Goal: Book appointment/travel/reservation

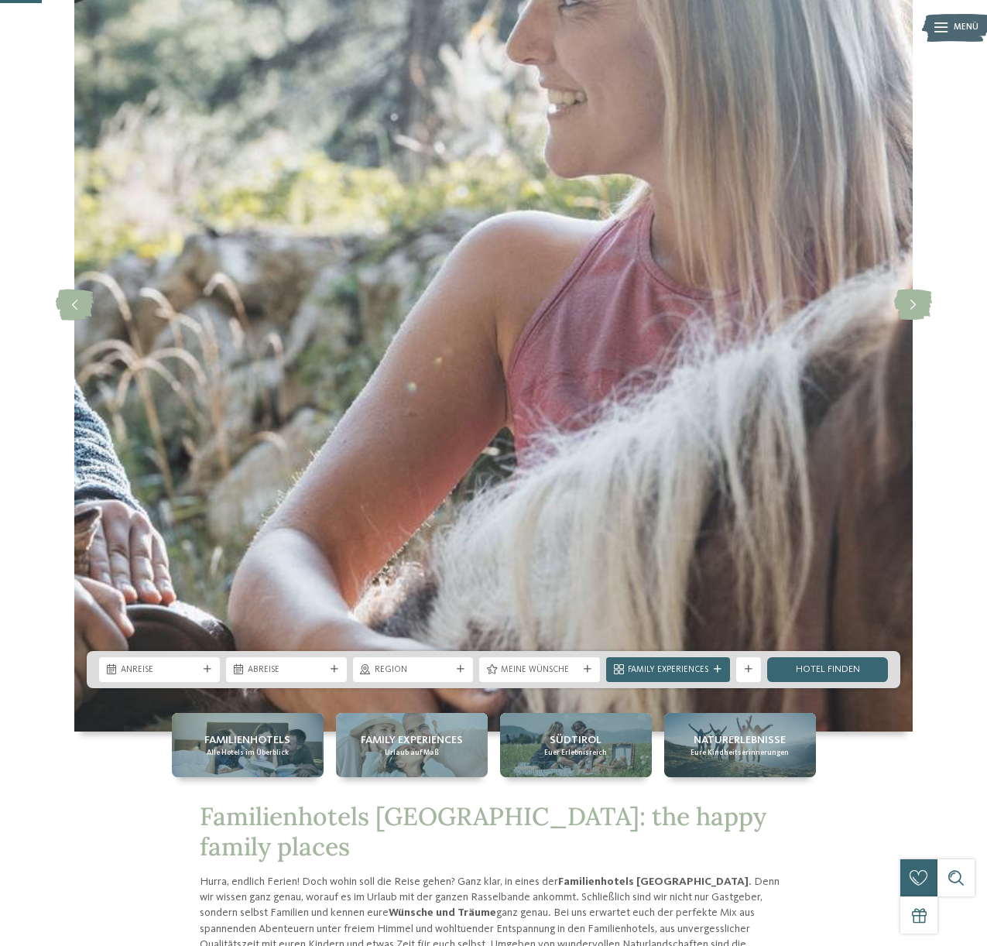
scroll to position [299, 0]
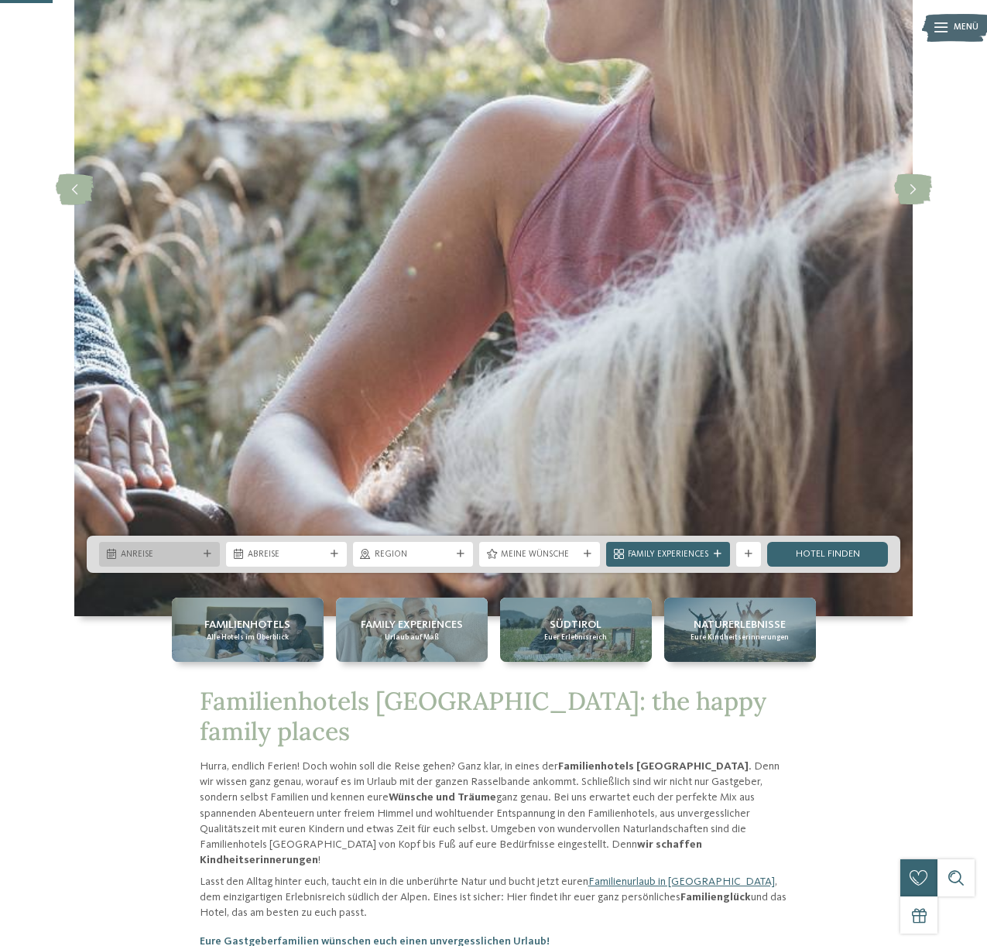
click at [204, 560] on div "Anreise" at bounding box center [159, 554] width 121 height 25
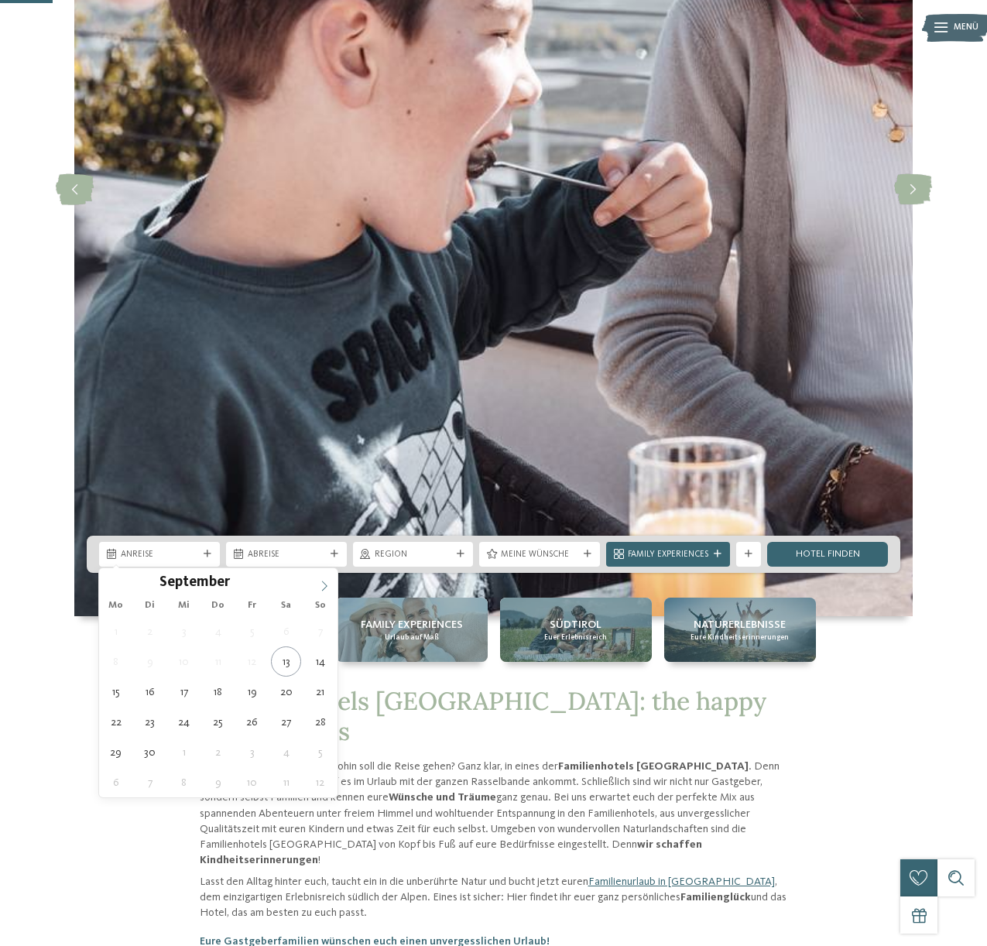
click at [329, 589] on icon at bounding box center [324, 585] width 11 height 11
type div "12.10.2025"
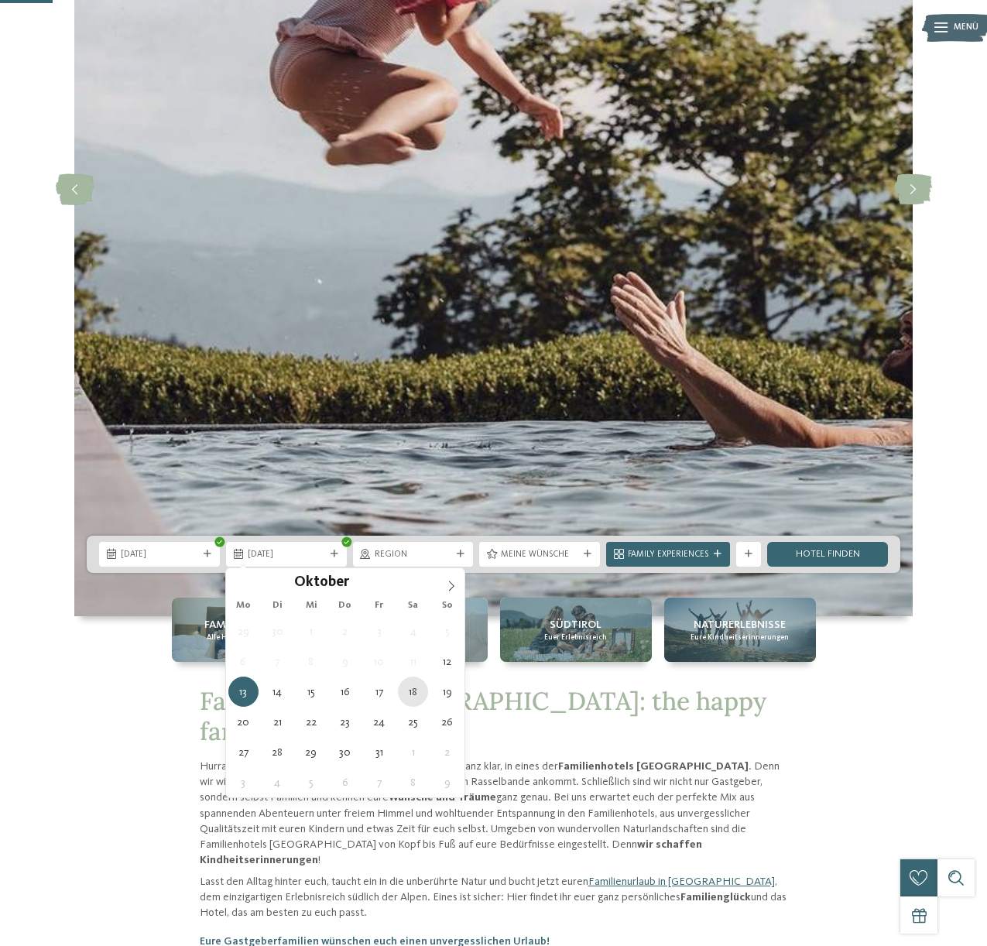
type div "18.10.2025"
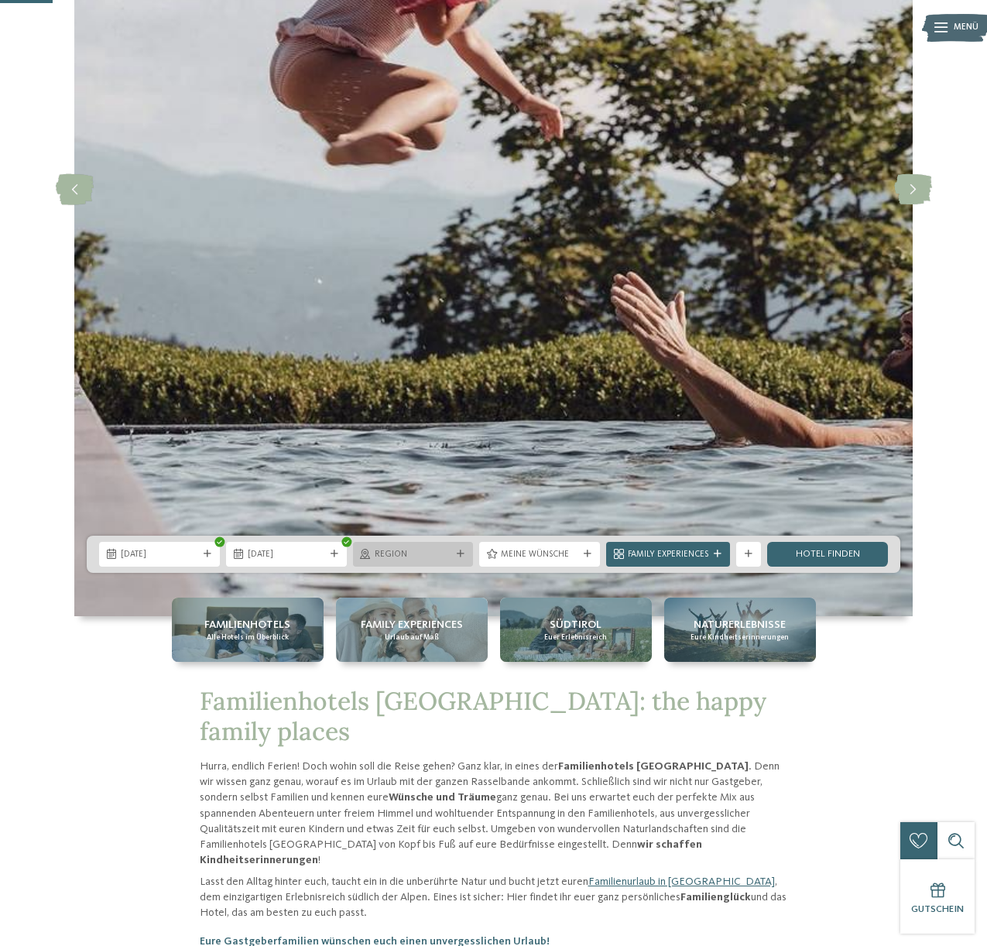
click at [417, 551] on span "Region" at bounding box center [412, 555] width 77 height 12
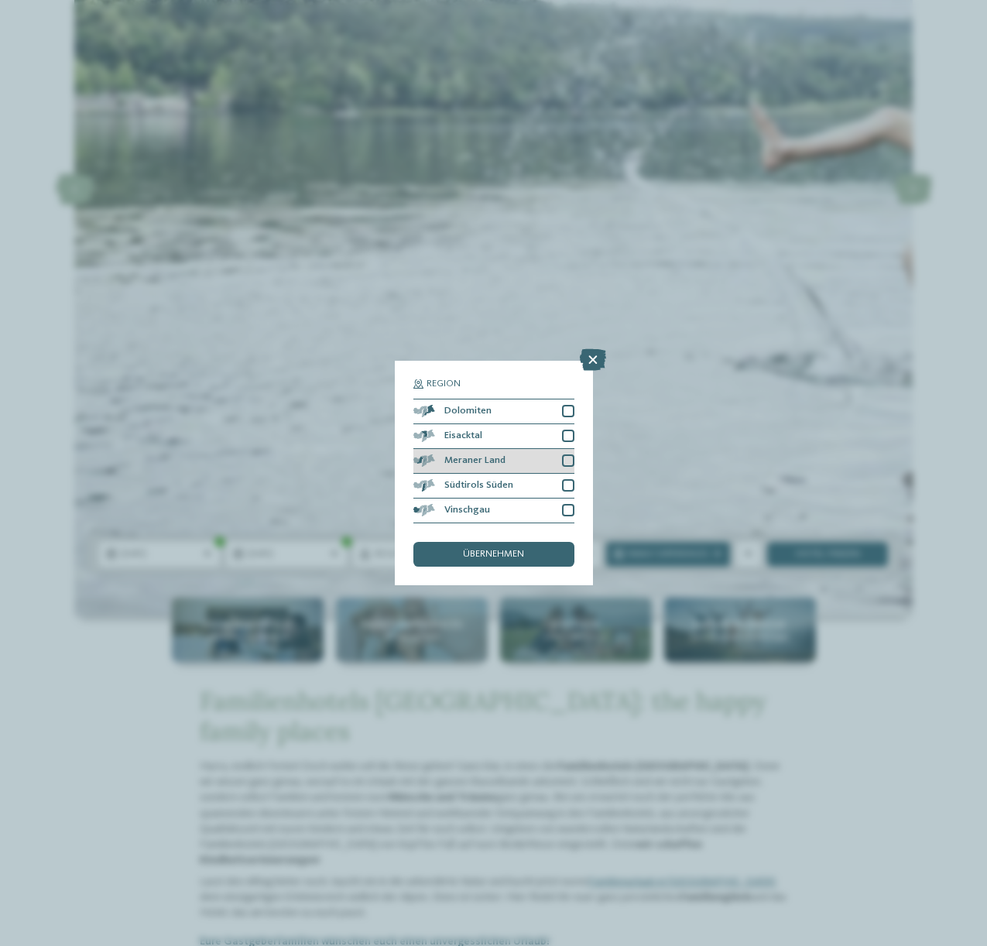
click at [512, 465] on div "Meraner Land" at bounding box center [493, 461] width 161 height 25
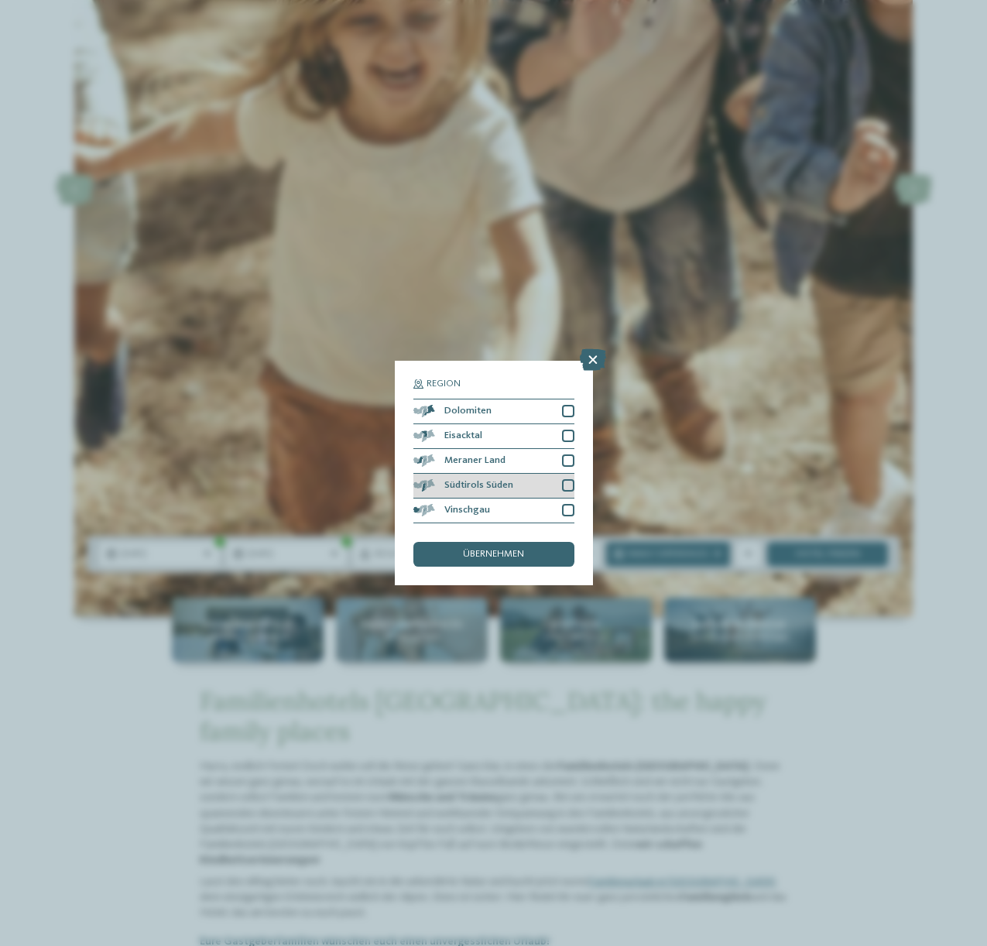
click at [511, 474] on div "Südtirols Süden" at bounding box center [493, 486] width 161 height 25
click at [525, 554] on div "übernehmen" at bounding box center [493, 554] width 161 height 25
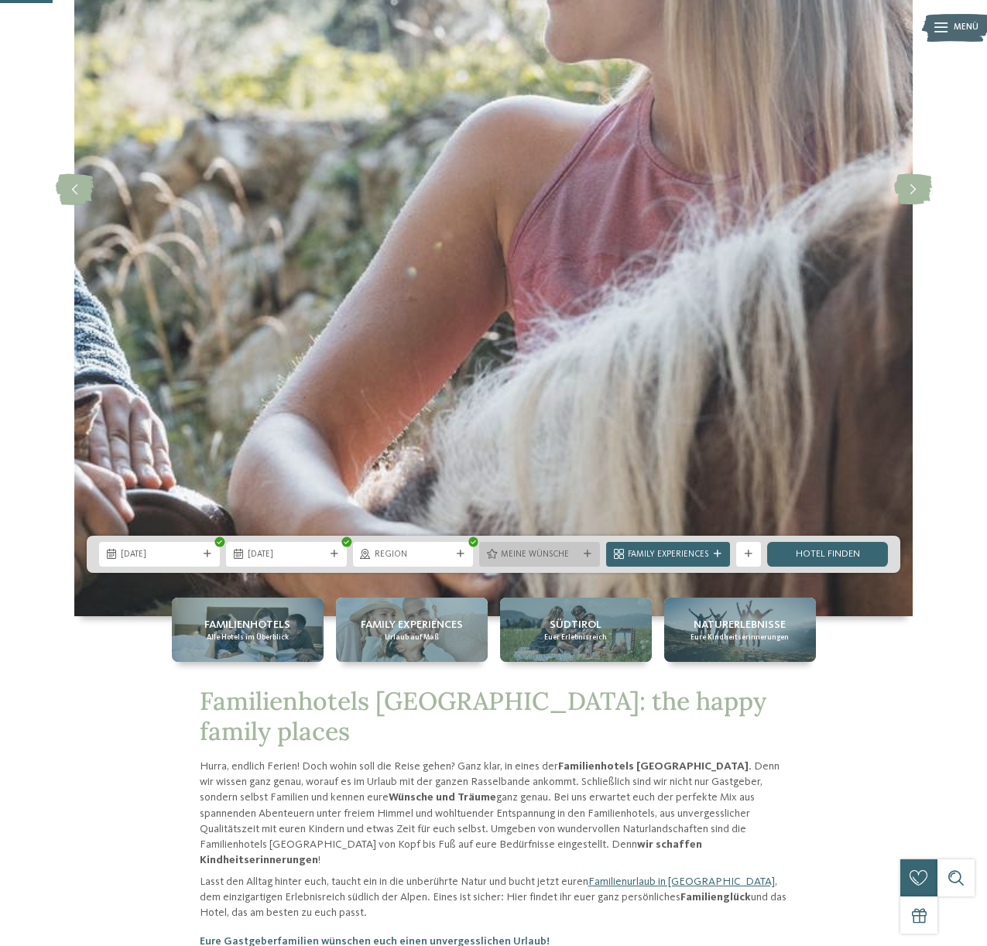
click at [530, 550] on span "Meine Wünsche" at bounding box center [539, 555] width 77 height 12
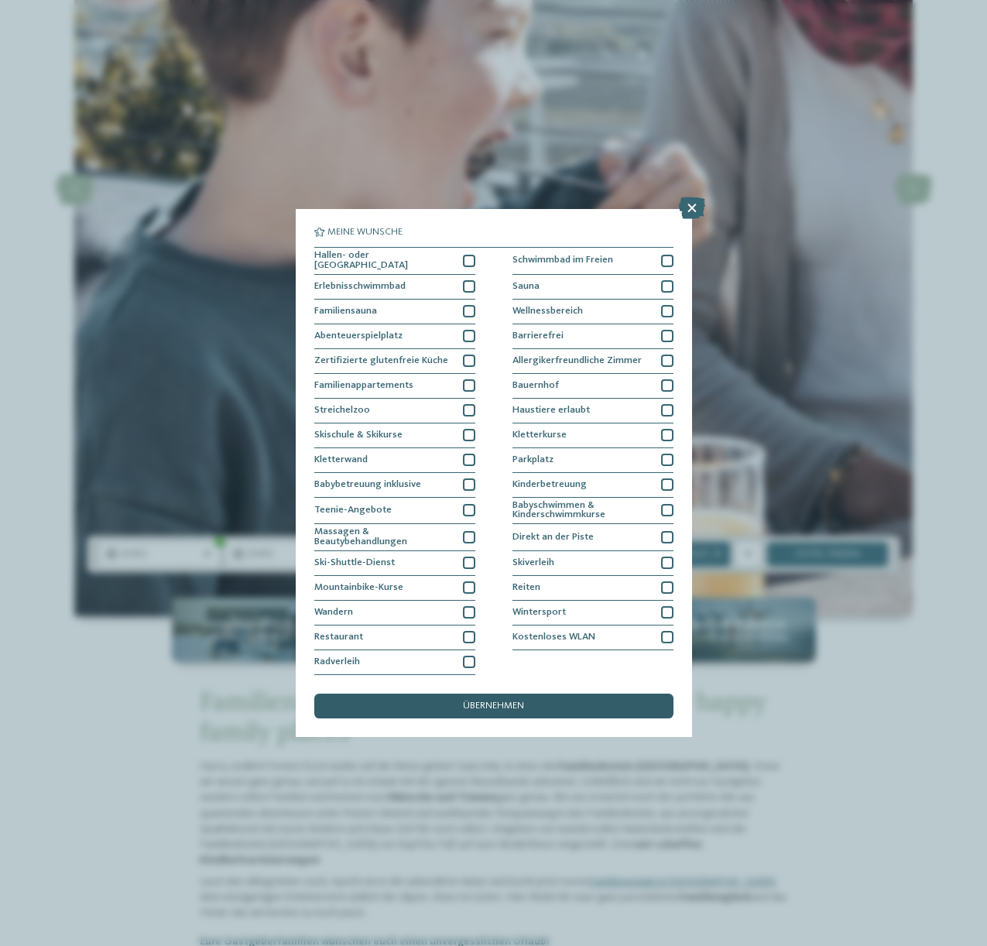
click at [536, 699] on div "übernehmen" at bounding box center [493, 705] width 359 height 25
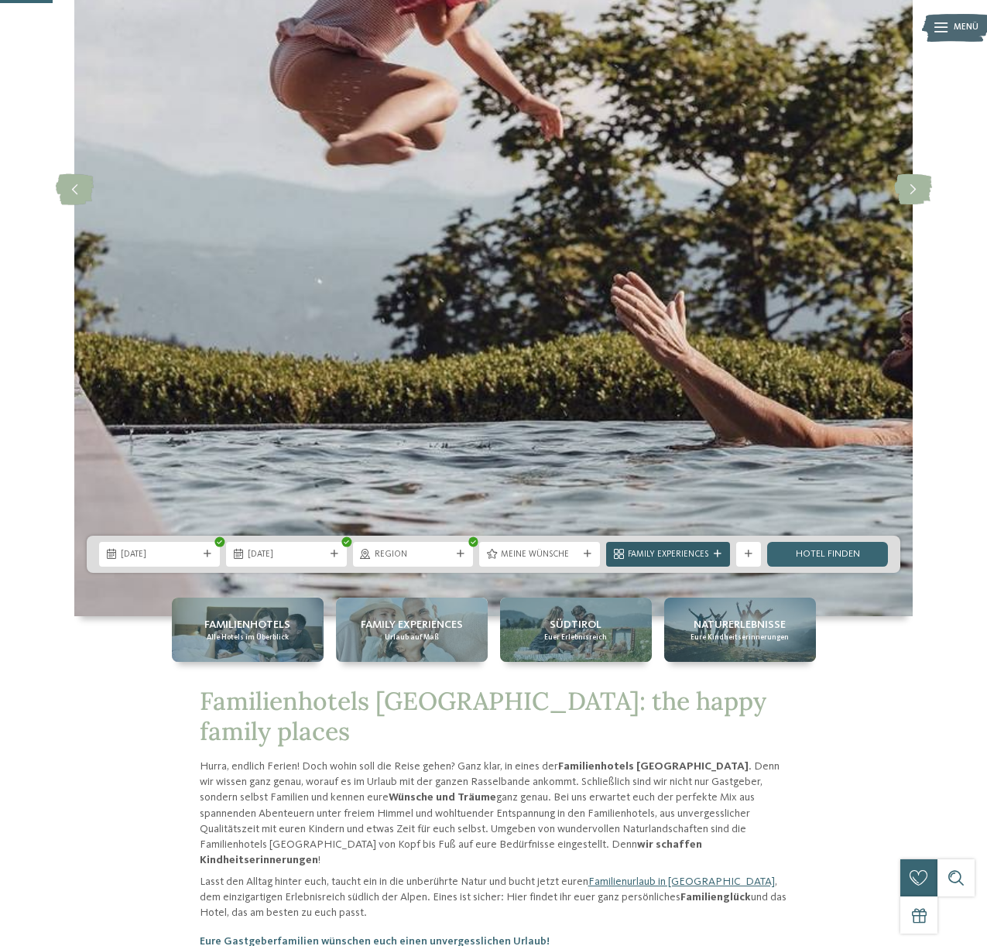
click at [712, 551] on div at bounding box center [717, 554] width 12 height 8
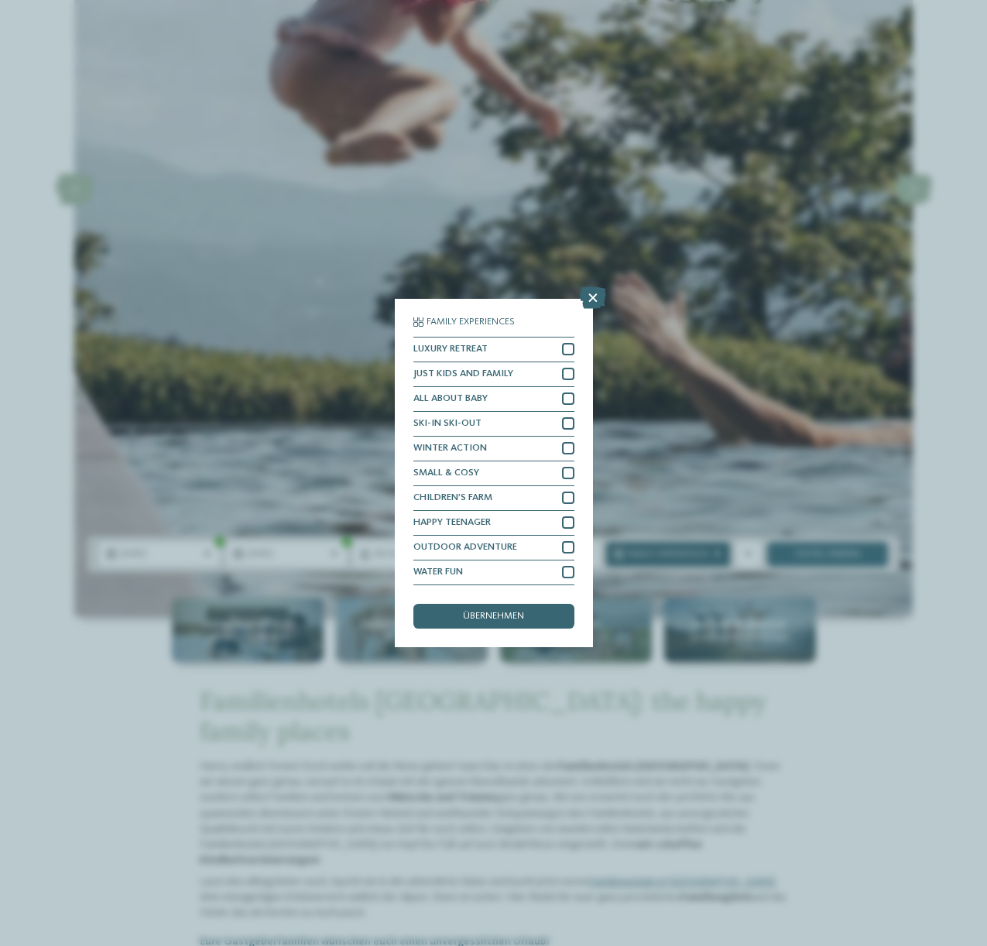
click at [712, 551] on div "Family Experiences LUXURY RETREAT JUST KIDS AND FAMILY" at bounding box center [493, 473] width 987 height 946
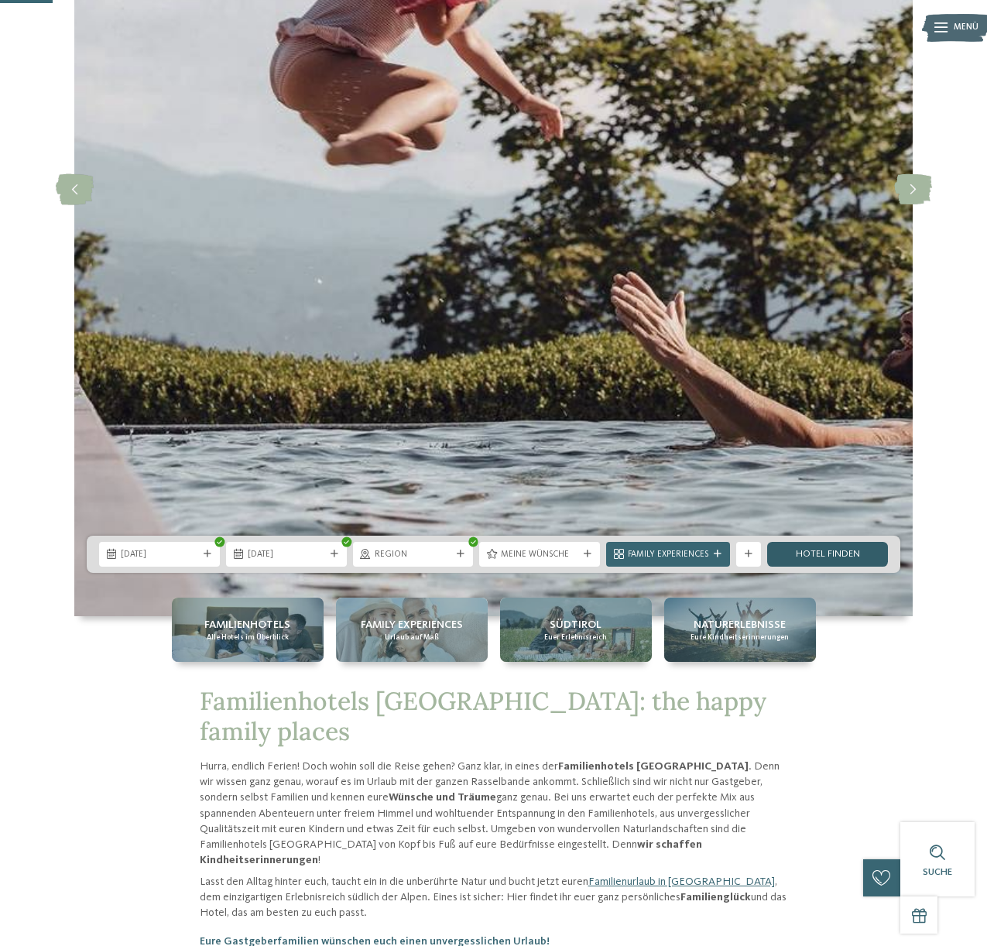
click at [792, 552] on link "Hotel finden" at bounding box center [827, 554] width 121 height 25
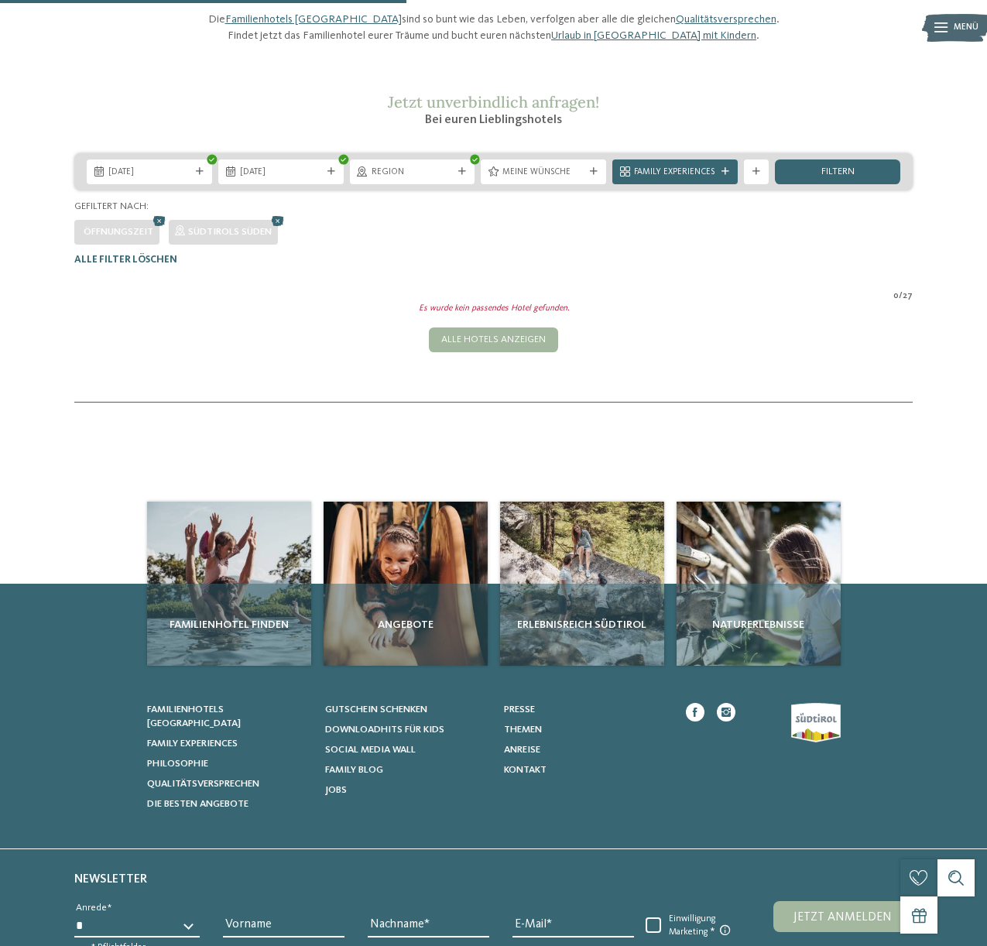
scroll to position [121, 0]
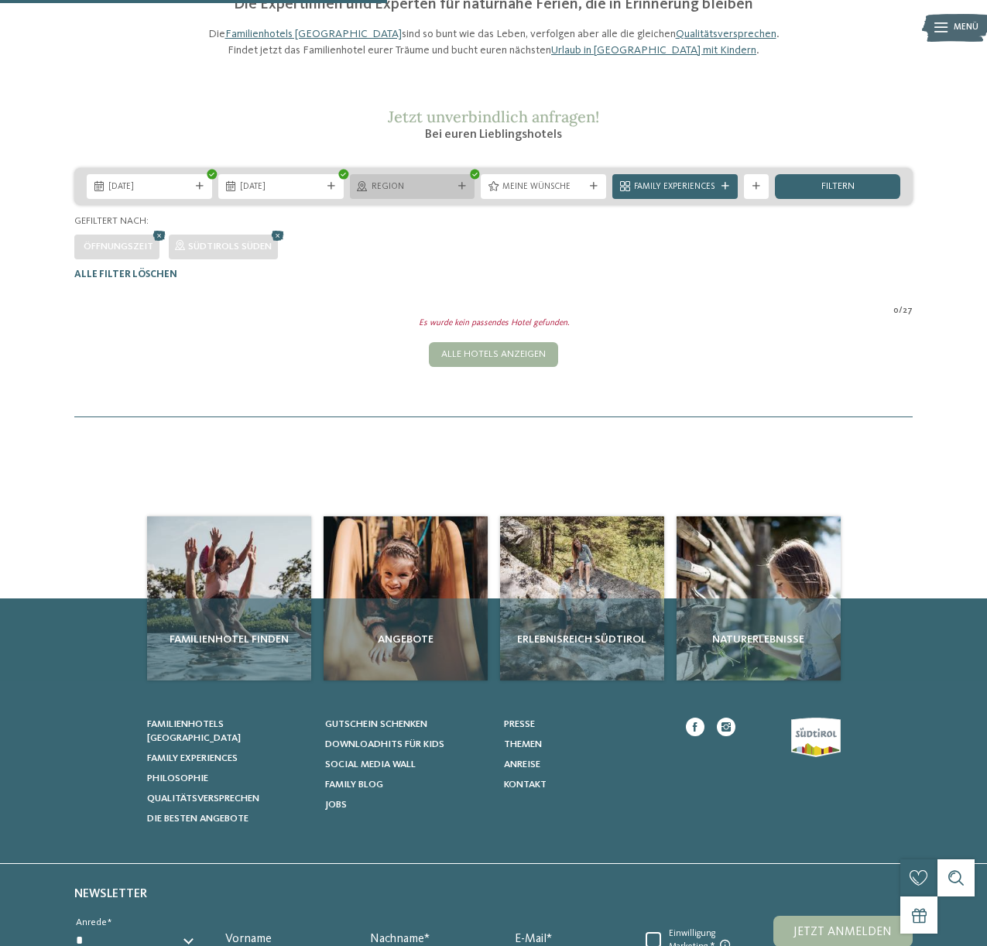
click at [457, 190] on div at bounding box center [462, 187] width 12 height 8
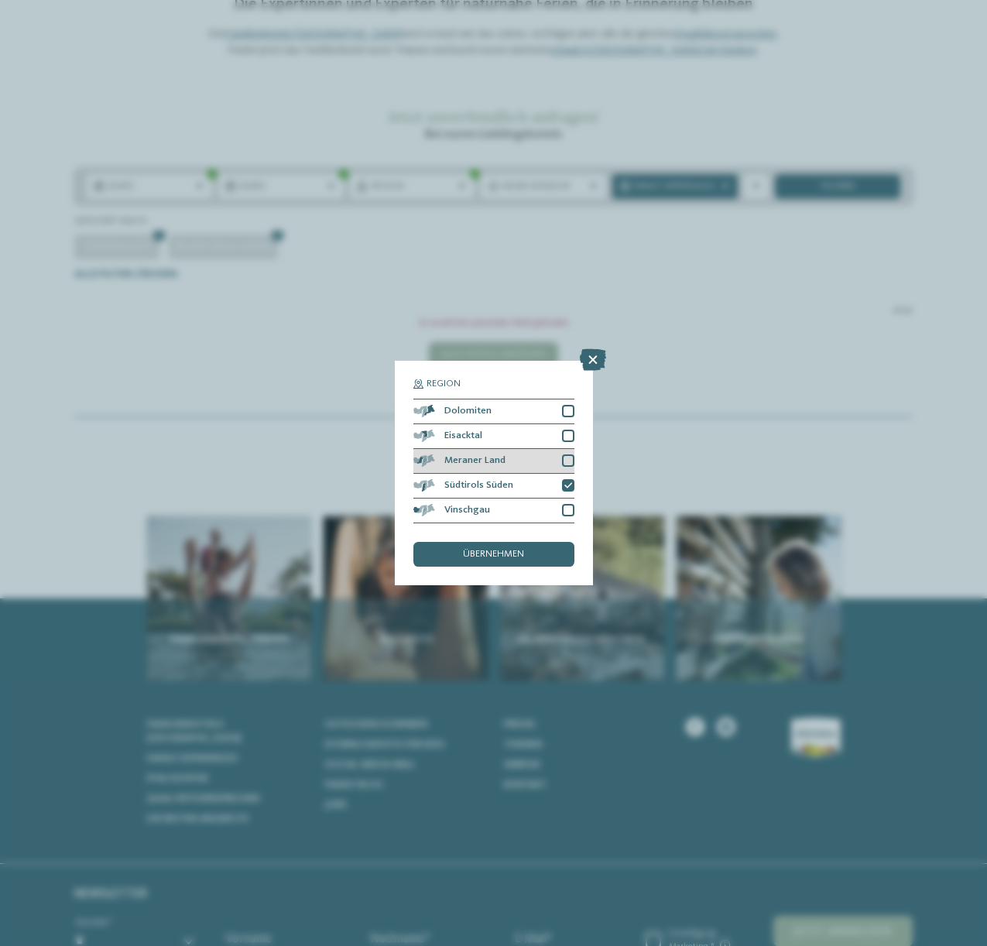
click at [567, 457] on div at bounding box center [568, 460] width 12 height 12
click at [565, 508] on div at bounding box center [568, 510] width 12 height 12
click at [542, 555] on div "übernehmen" at bounding box center [493, 554] width 161 height 25
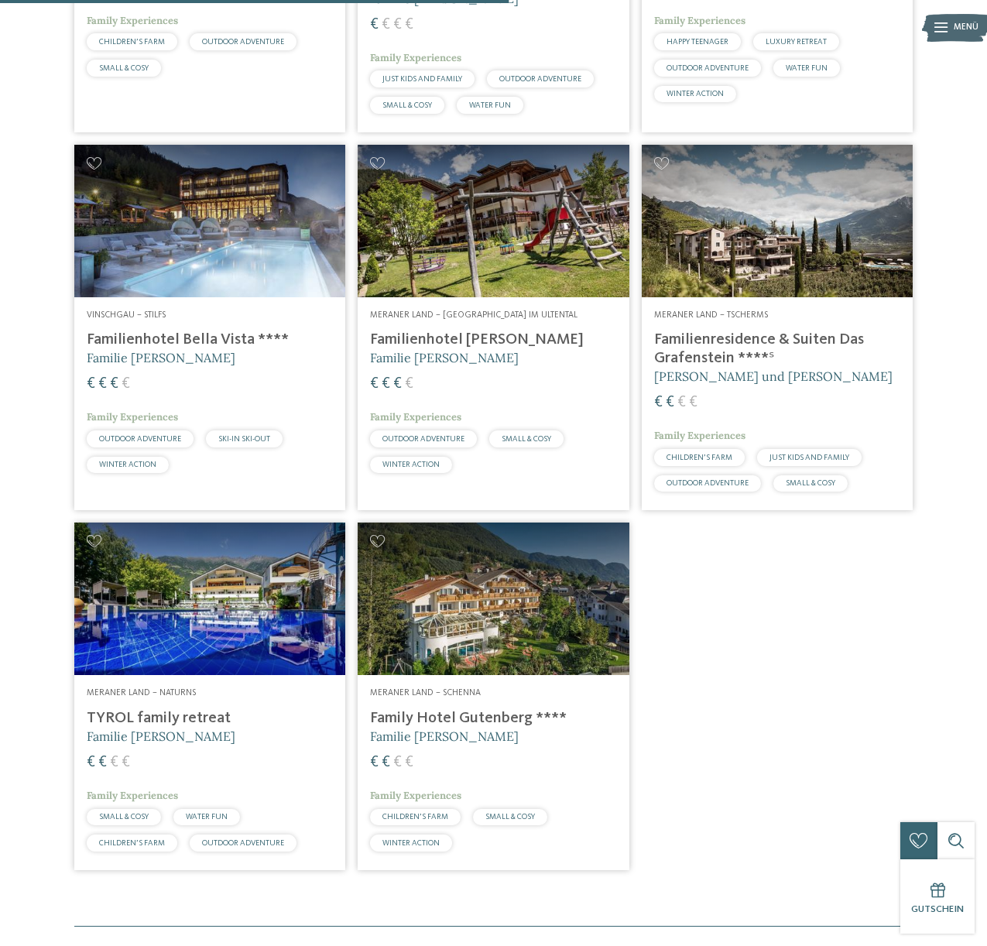
scroll to position [713, 0]
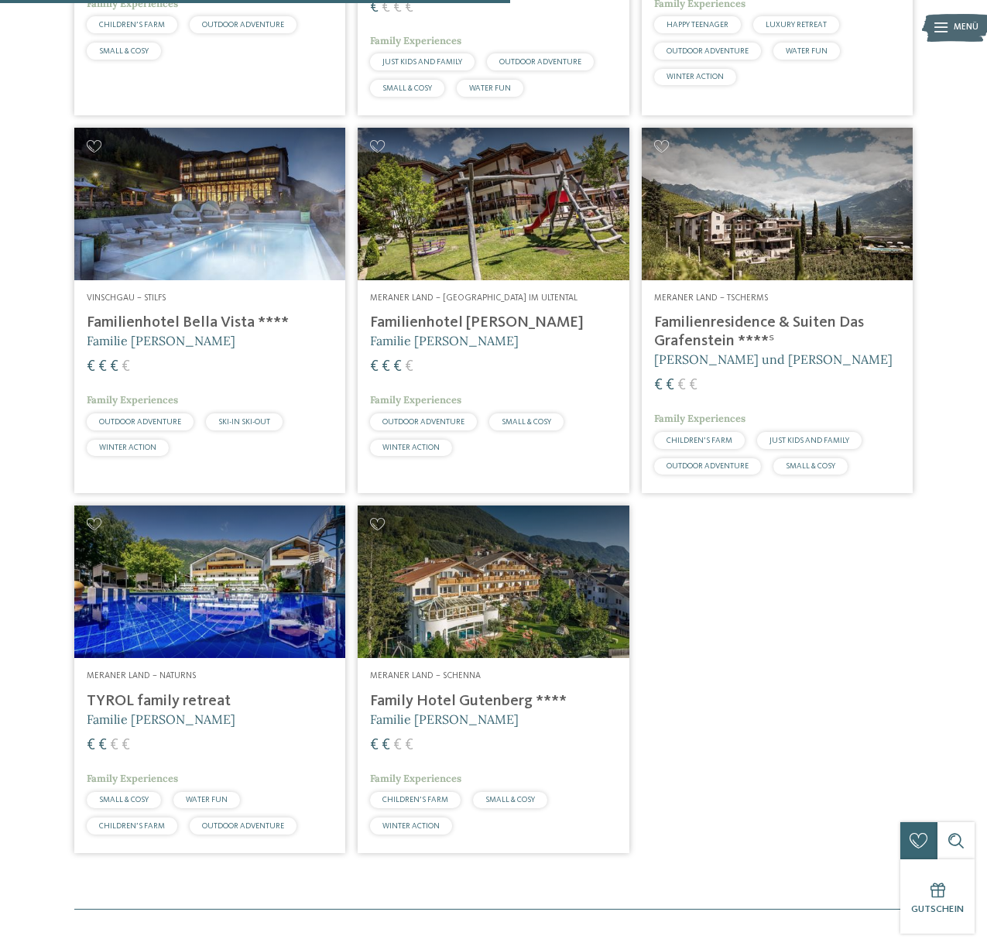
click at [569, 617] on img at bounding box center [492, 581] width 271 height 152
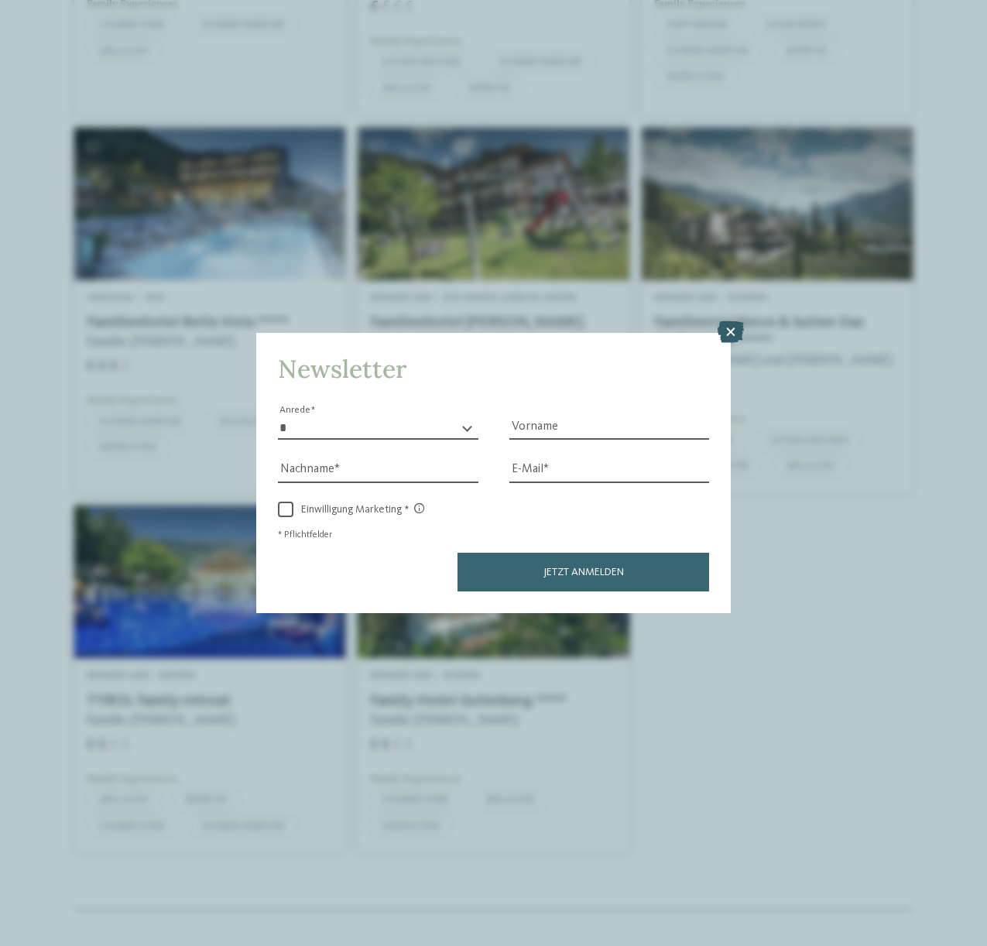
click at [734, 327] on icon at bounding box center [730, 332] width 26 height 22
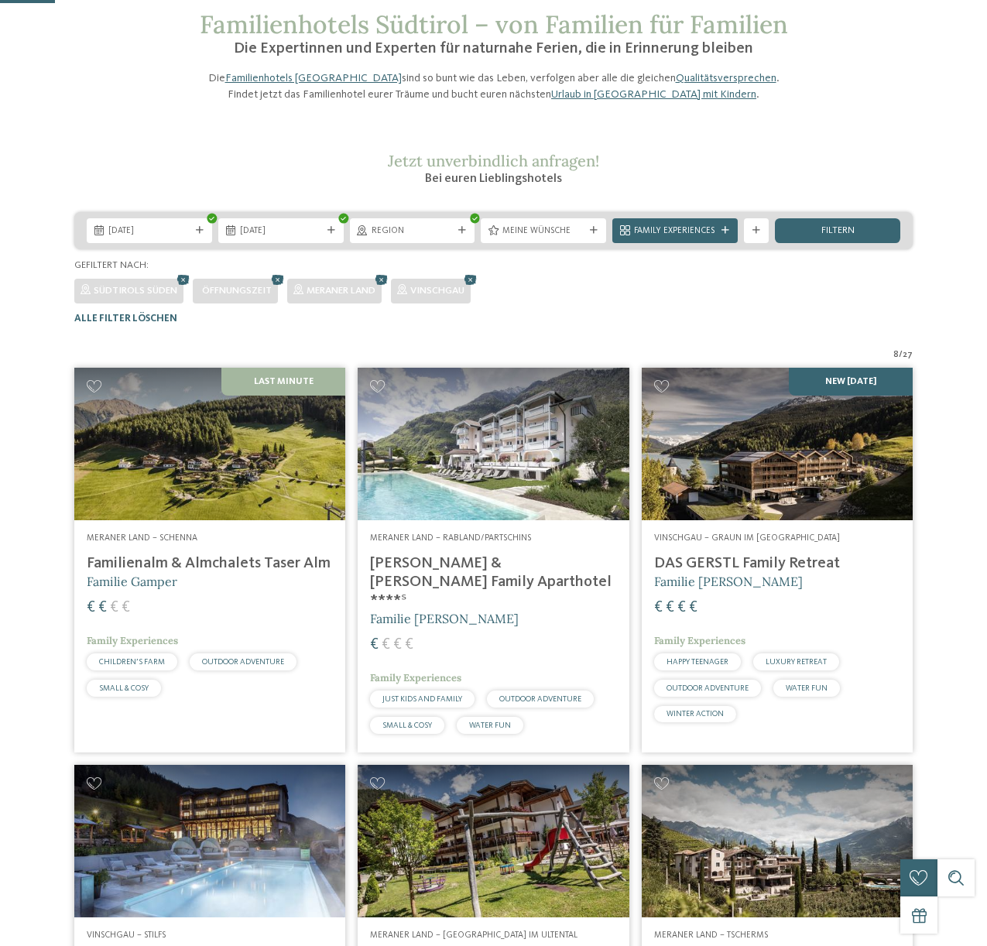
scroll to position [0, 0]
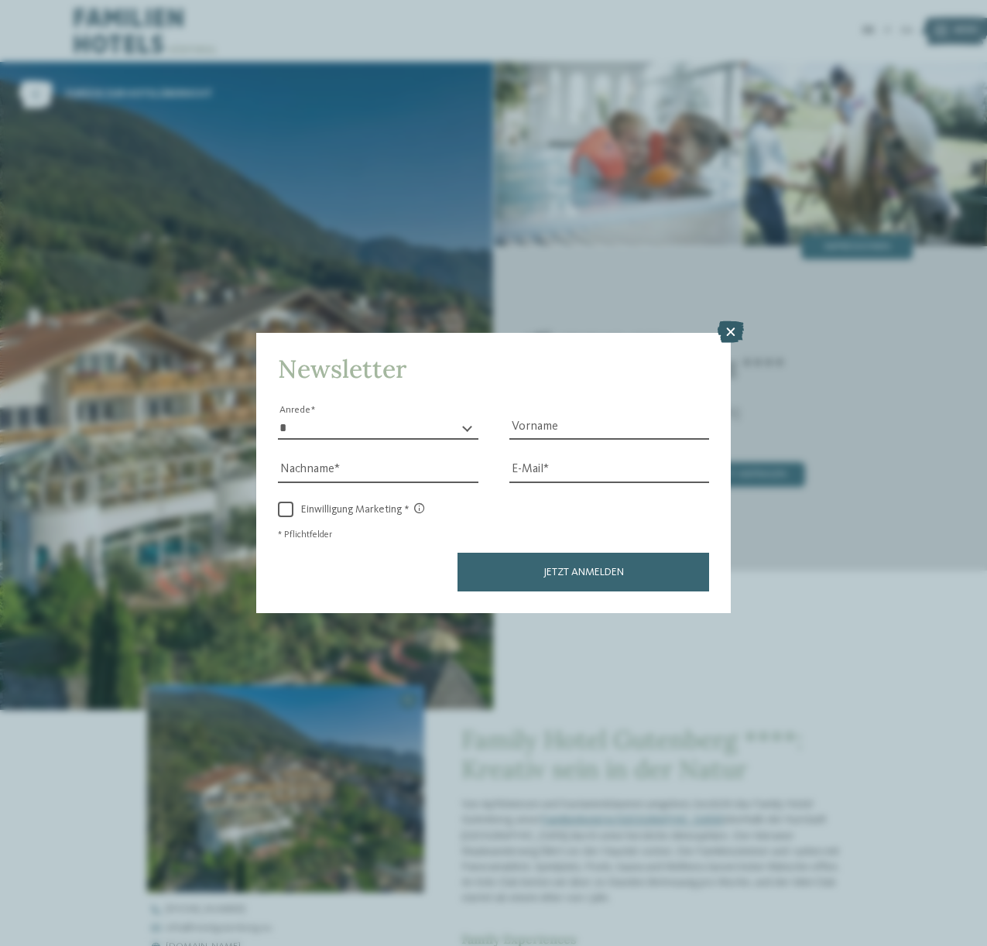
click at [737, 326] on icon at bounding box center [730, 332] width 26 height 22
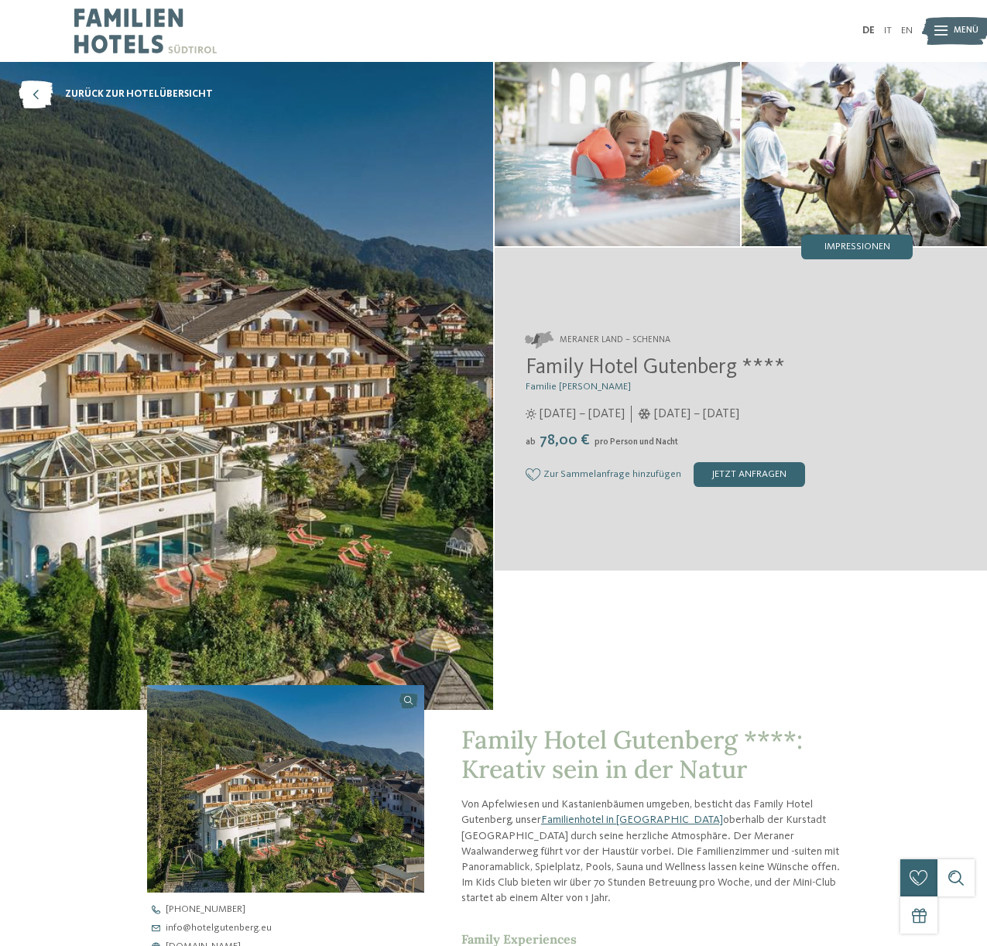
click at [442, 413] on img at bounding box center [246, 386] width 493 height 648
click at [884, 247] on span "Impressionen" at bounding box center [857, 247] width 66 height 10
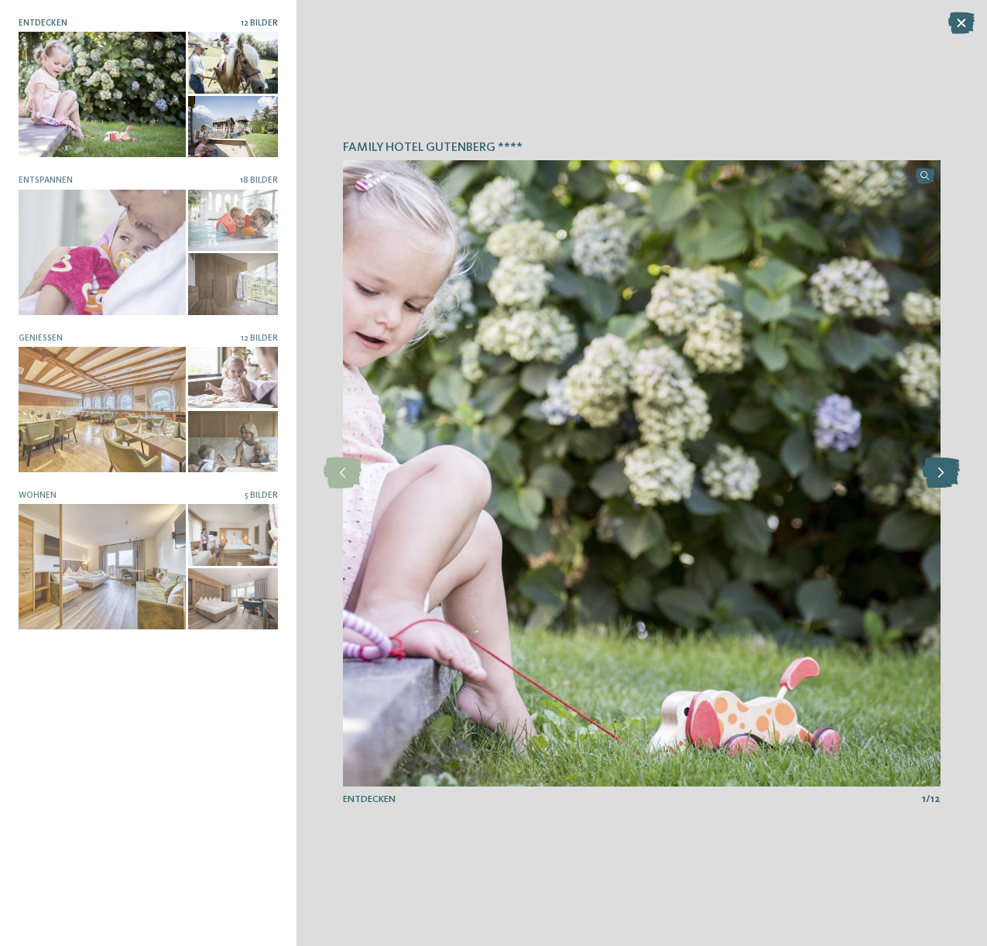
click at [938, 472] on icon at bounding box center [941, 472] width 38 height 31
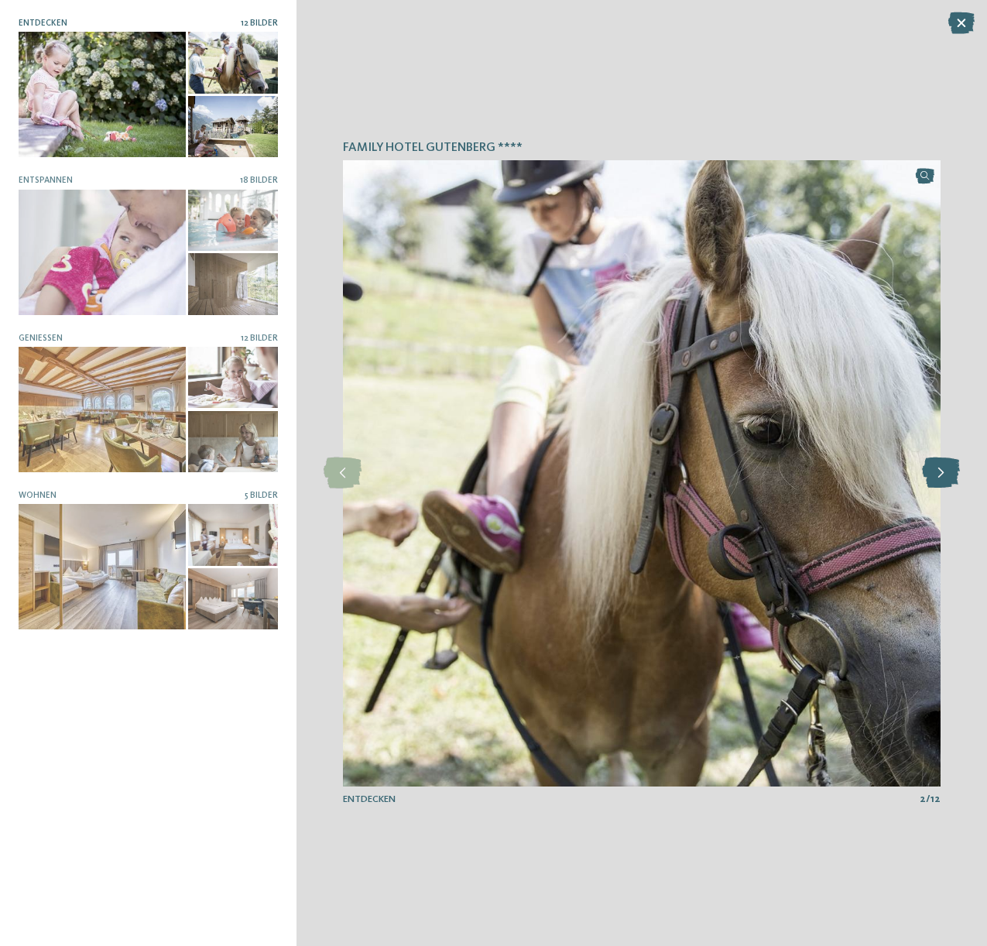
click at [938, 472] on icon at bounding box center [941, 472] width 38 height 31
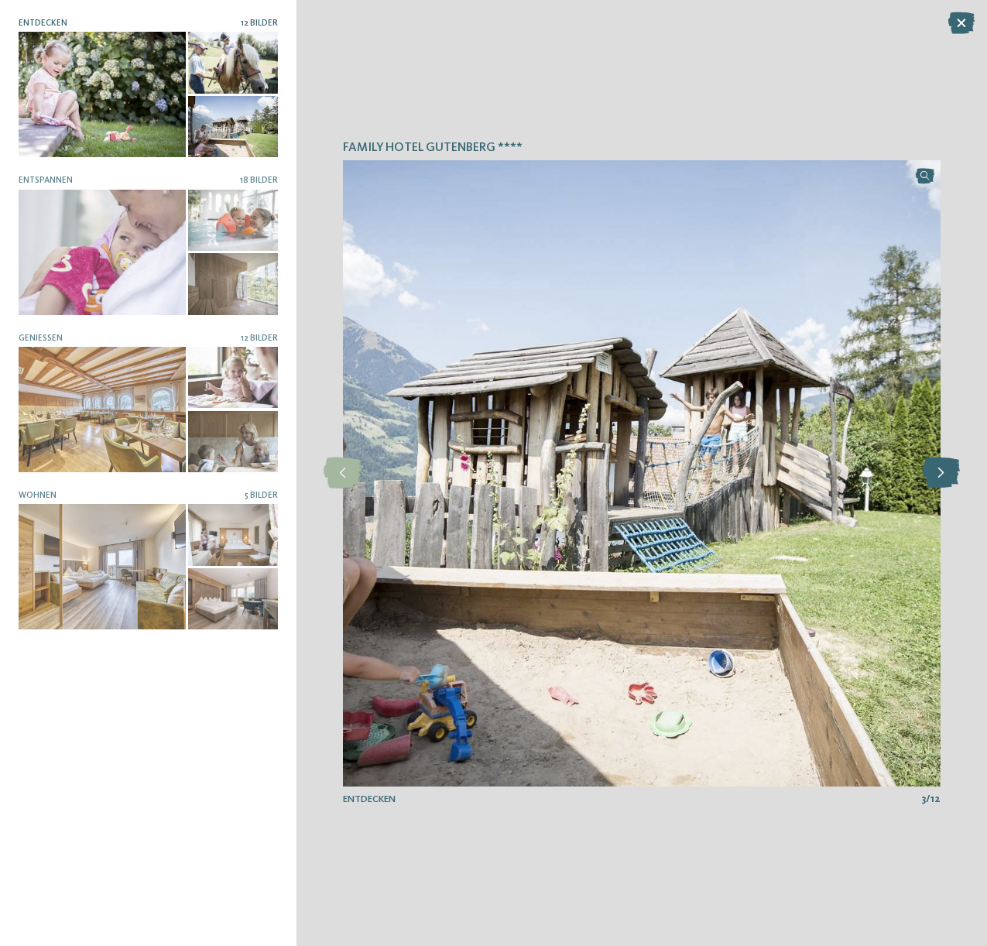
click at [938, 472] on icon at bounding box center [941, 472] width 38 height 31
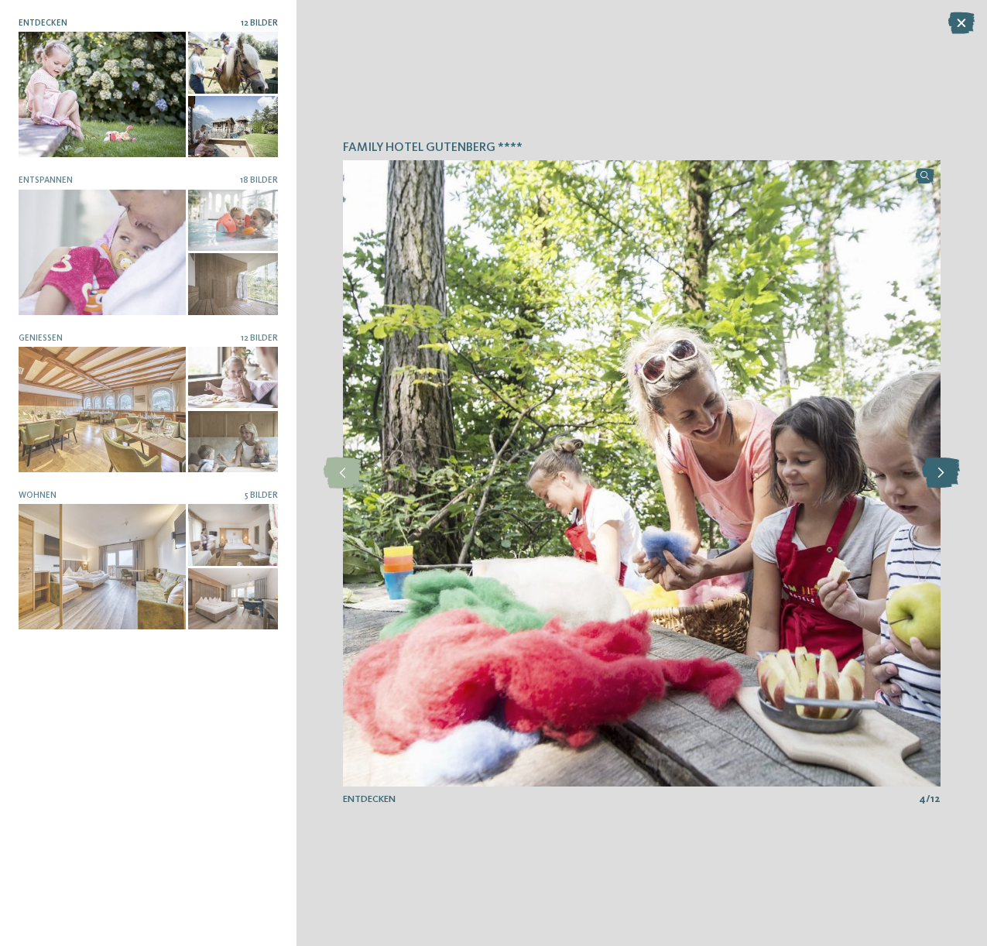
click at [938, 472] on icon at bounding box center [941, 472] width 38 height 31
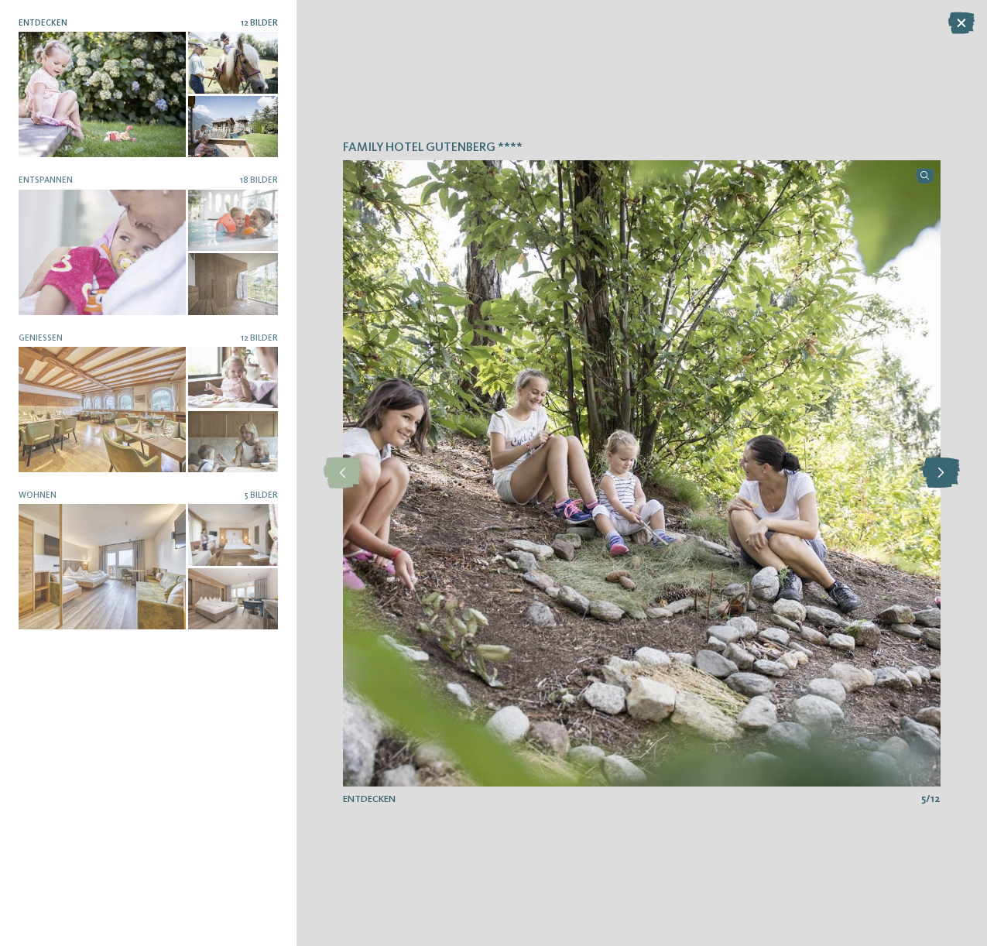
click at [938, 472] on icon at bounding box center [941, 472] width 38 height 31
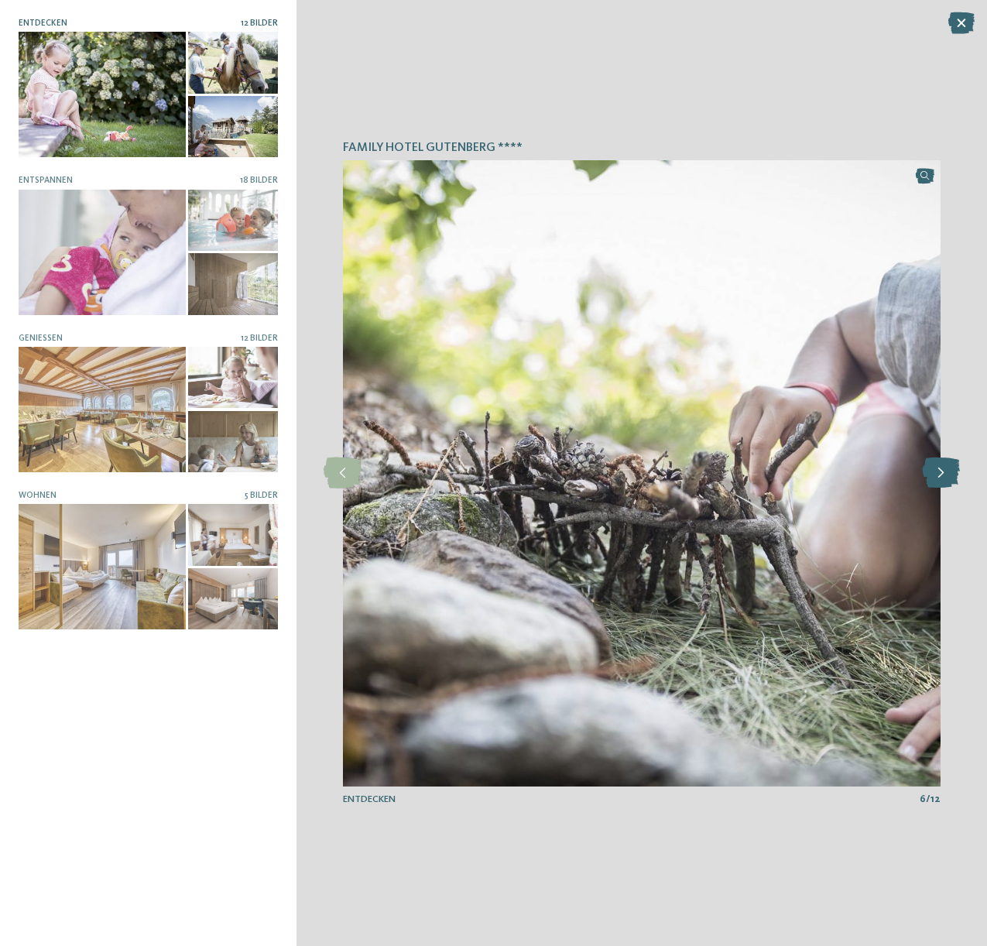
click at [938, 472] on icon at bounding box center [941, 472] width 38 height 31
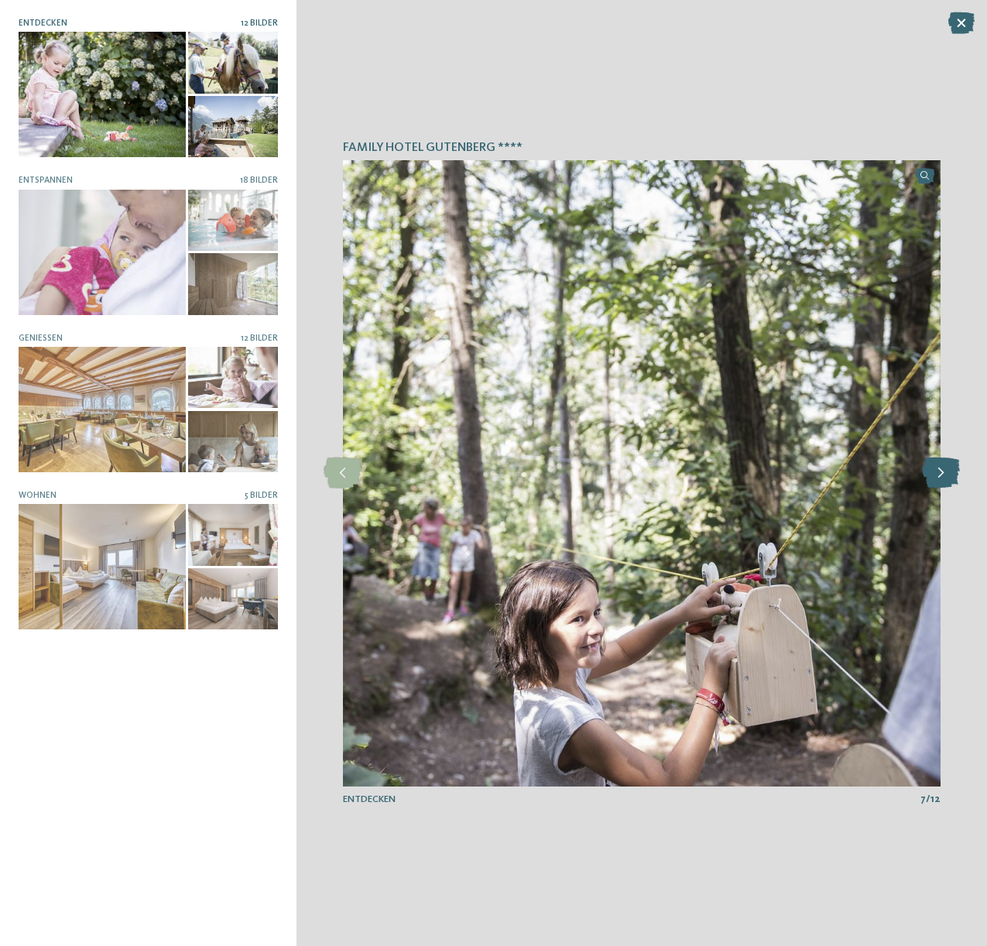
click at [938, 472] on icon at bounding box center [941, 472] width 38 height 31
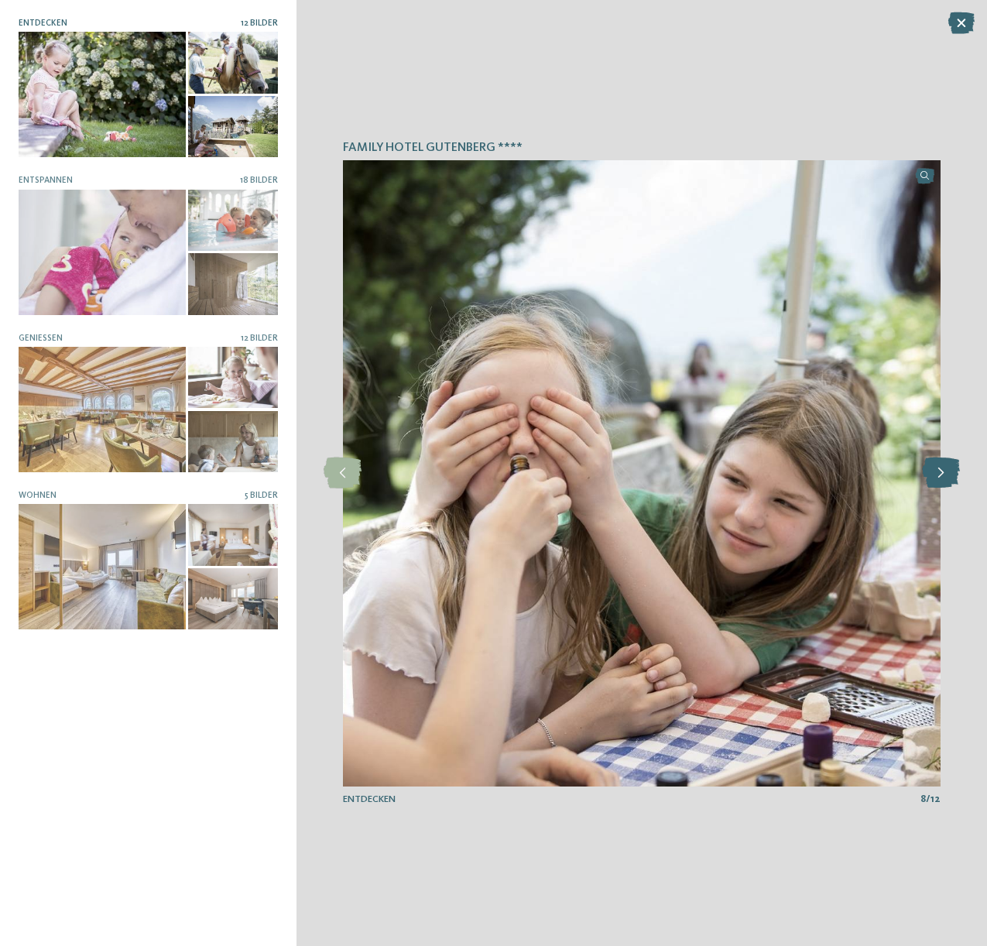
click at [938, 472] on icon at bounding box center [941, 472] width 38 height 31
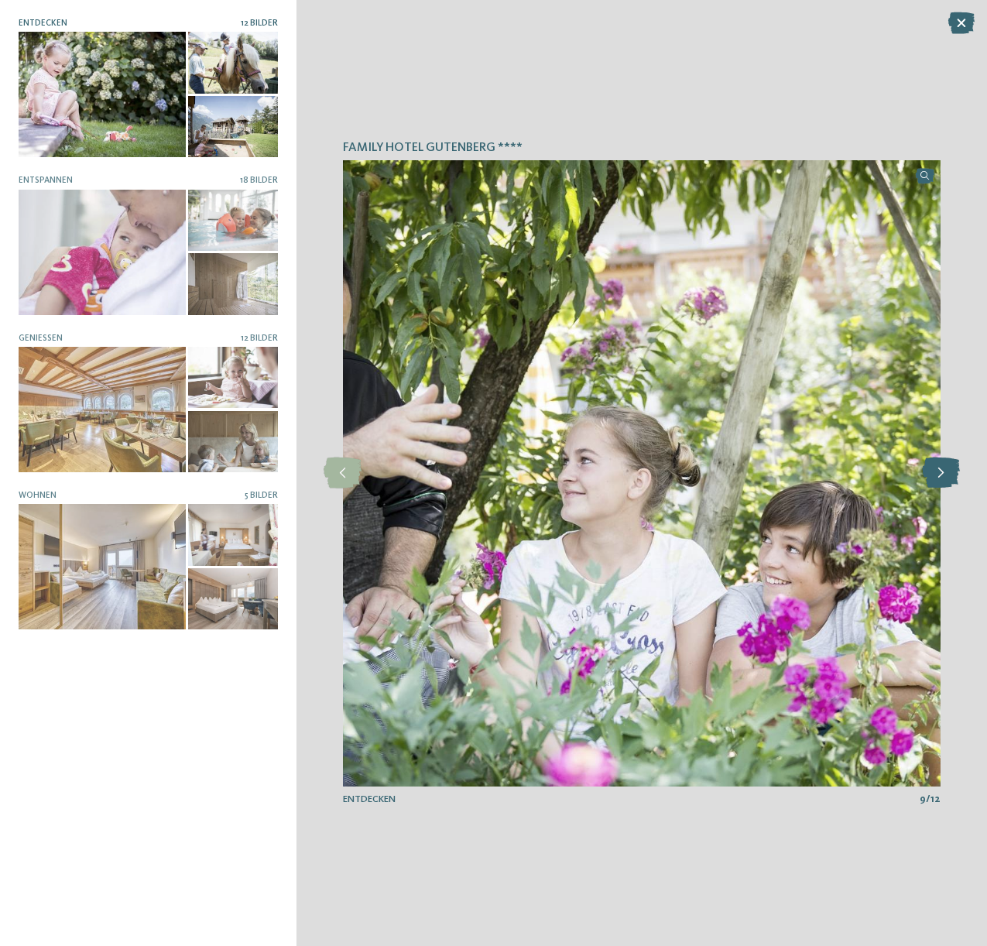
click at [938, 472] on icon at bounding box center [941, 472] width 38 height 31
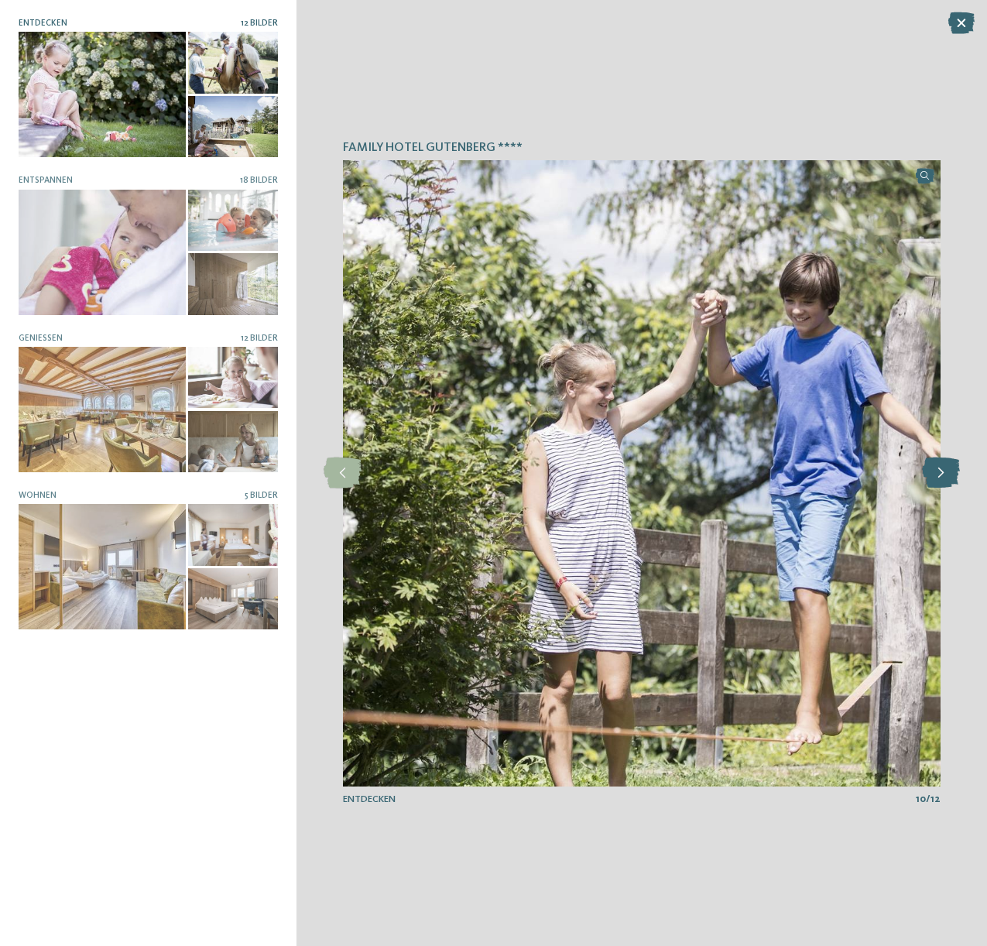
click at [938, 472] on icon at bounding box center [941, 472] width 38 height 31
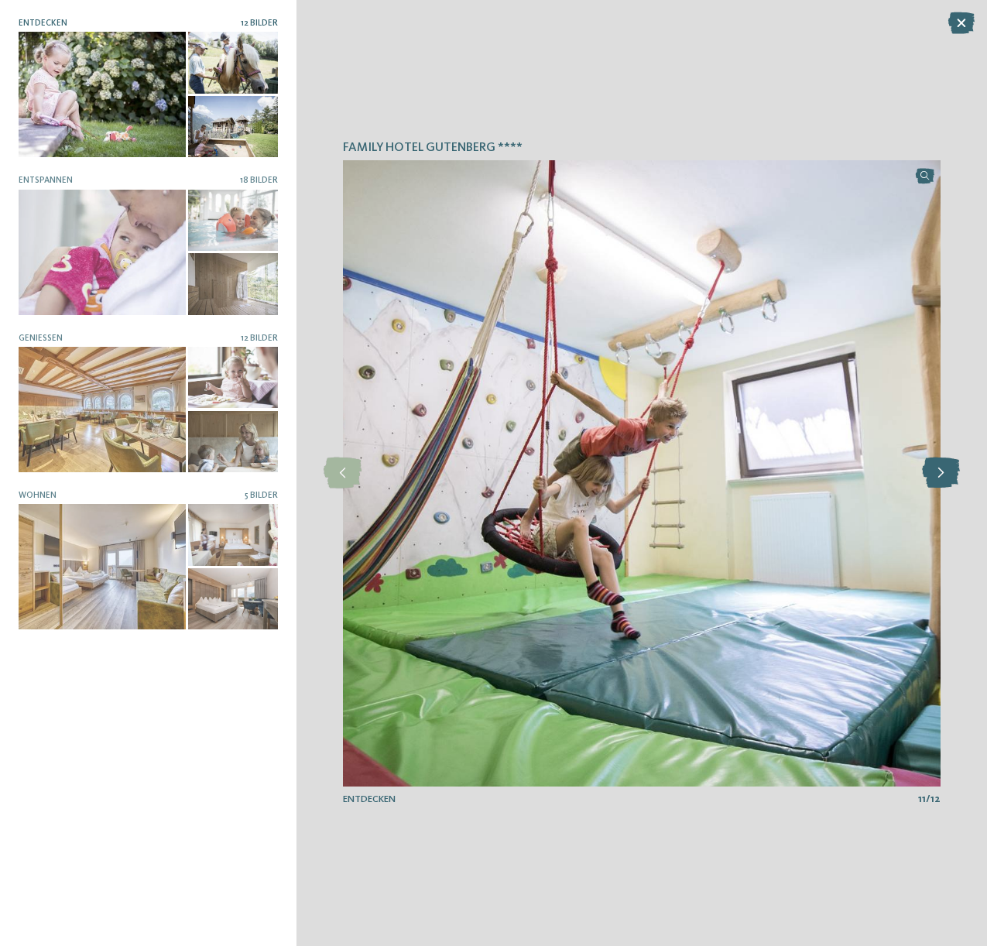
click at [938, 472] on icon at bounding box center [941, 472] width 38 height 31
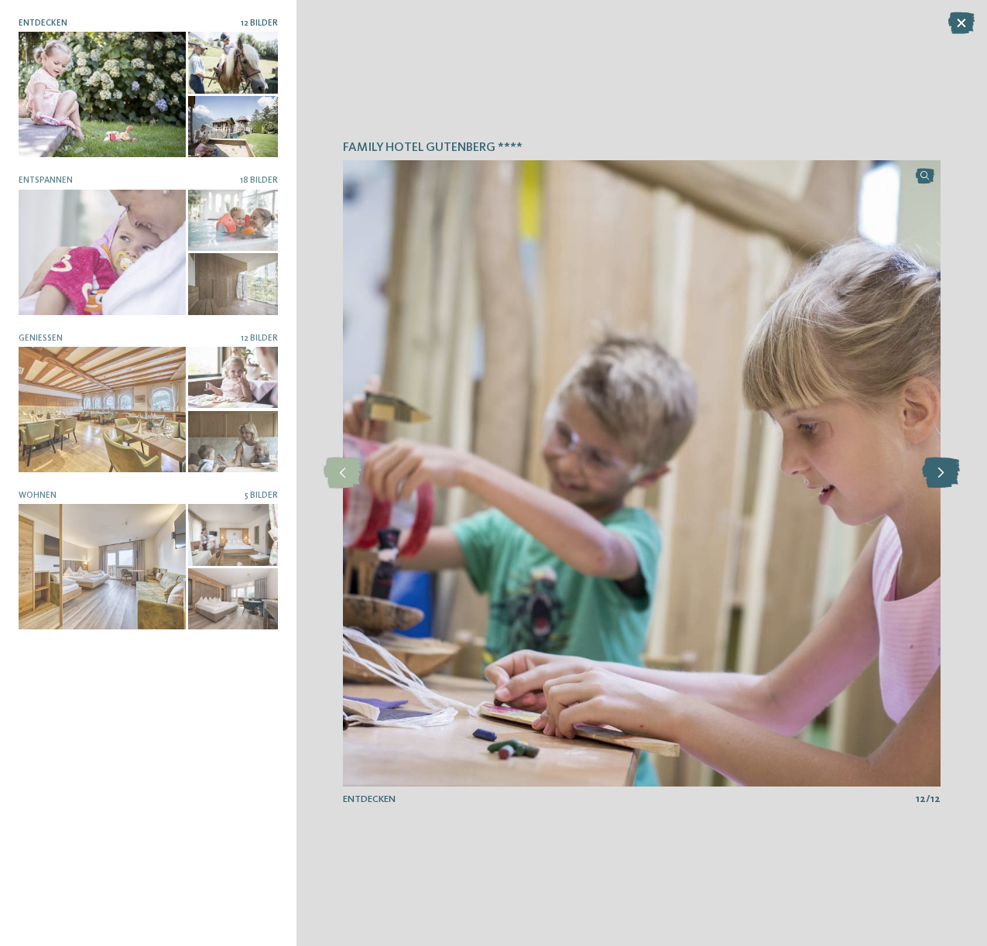
click at [938, 472] on icon at bounding box center [941, 472] width 38 height 31
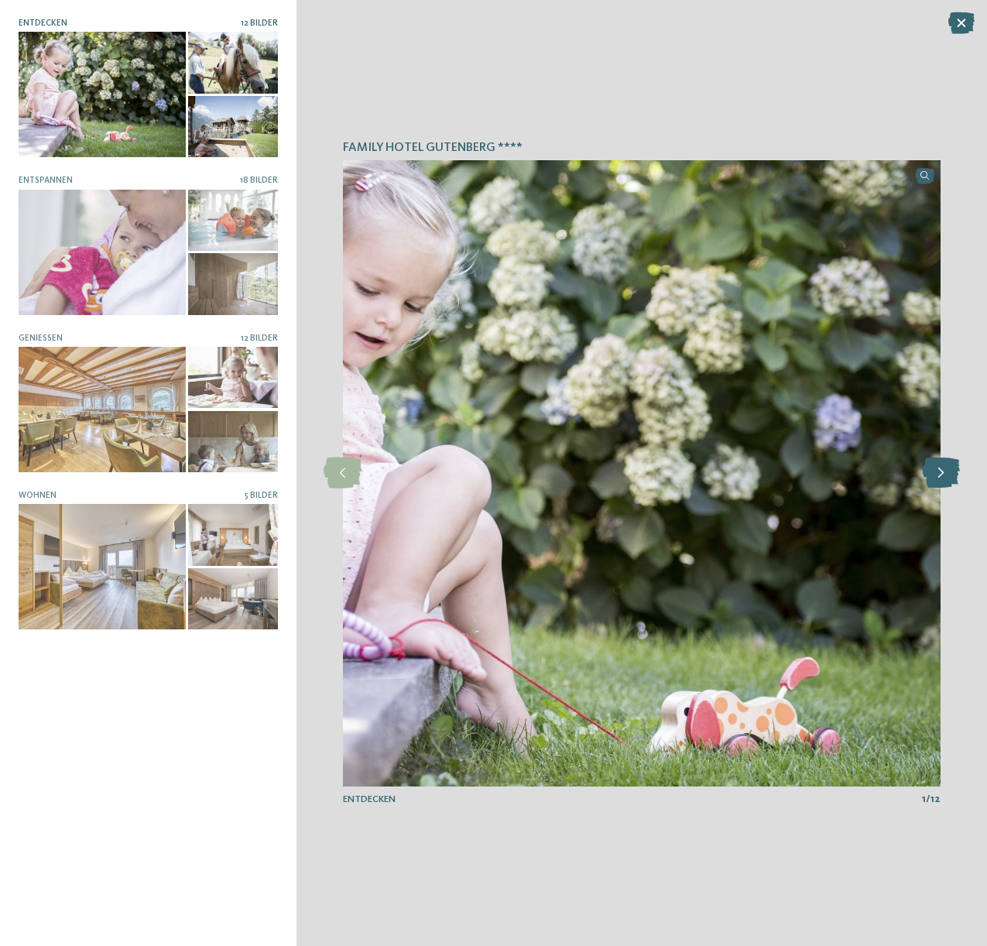
click at [938, 472] on icon at bounding box center [941, 472] width 38 height 31
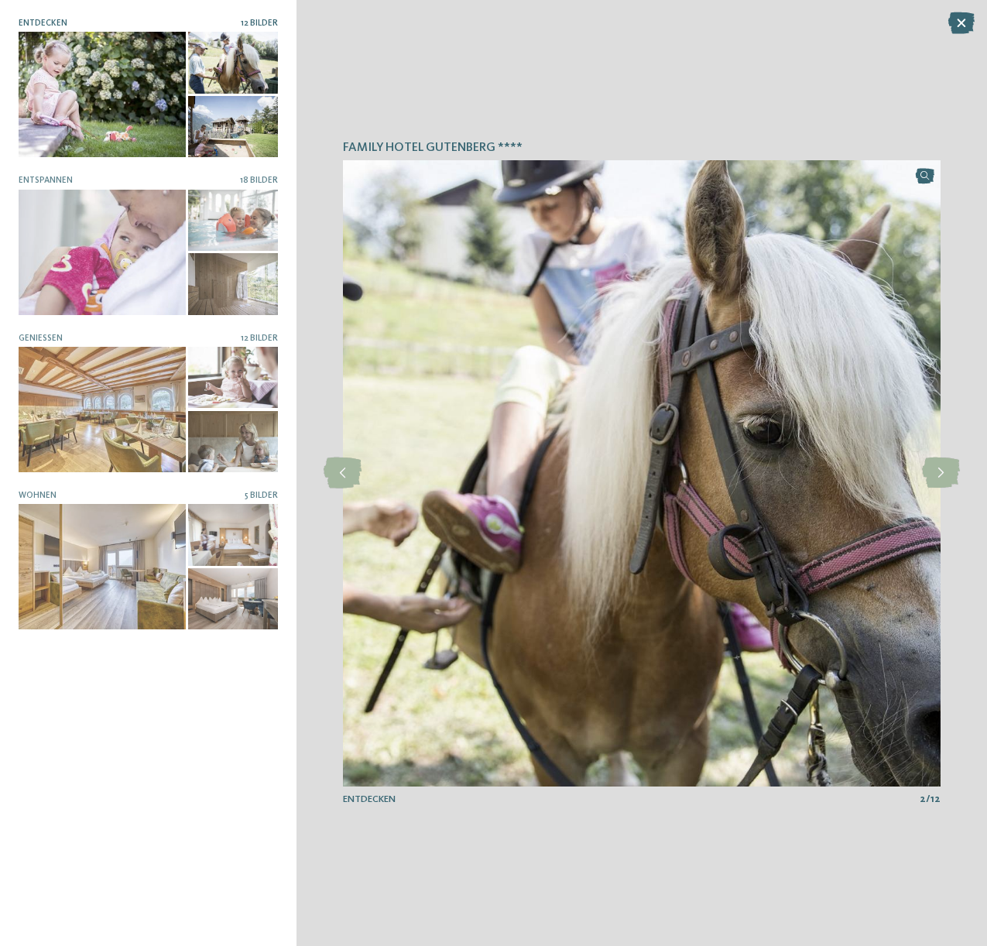
drag, startPoint x: 964, startPoint y: 53, endPoint x: 961, endPoint y: 40, distance: 13.5
click at [963, 42] on div "Family Hotel Gutenberg **** slide 2 of 12 2" at bounding box center [641, 473] width 691 height 946
click at [958, 22] on icon at bounding box center [961, 23] width 26 height 22
